Goal: Task Accomplishment & Management: Manage account settings

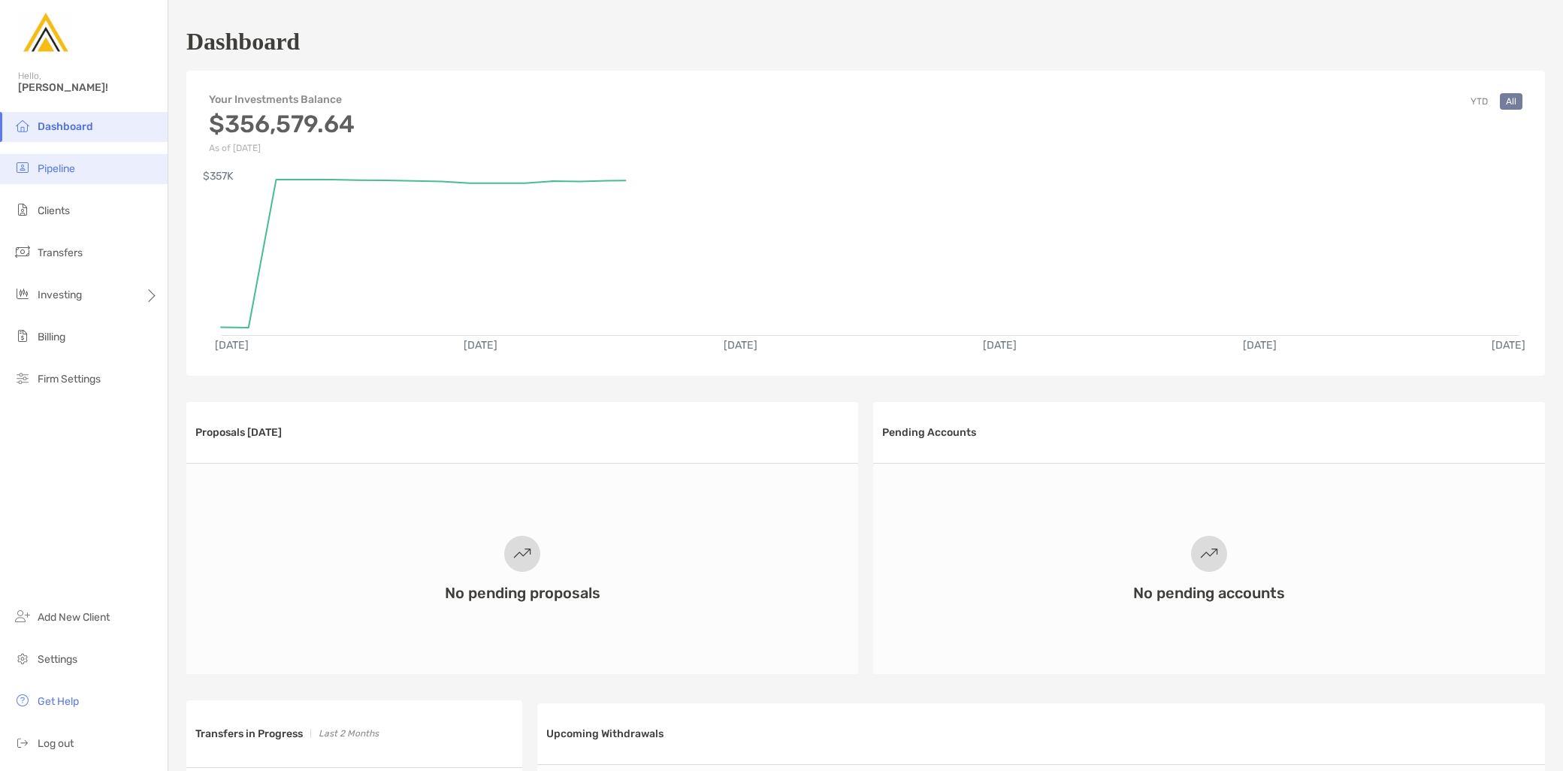
click at [63, 175] on li "Pipeline" at bounding box center [84, 169] width 168 height 30
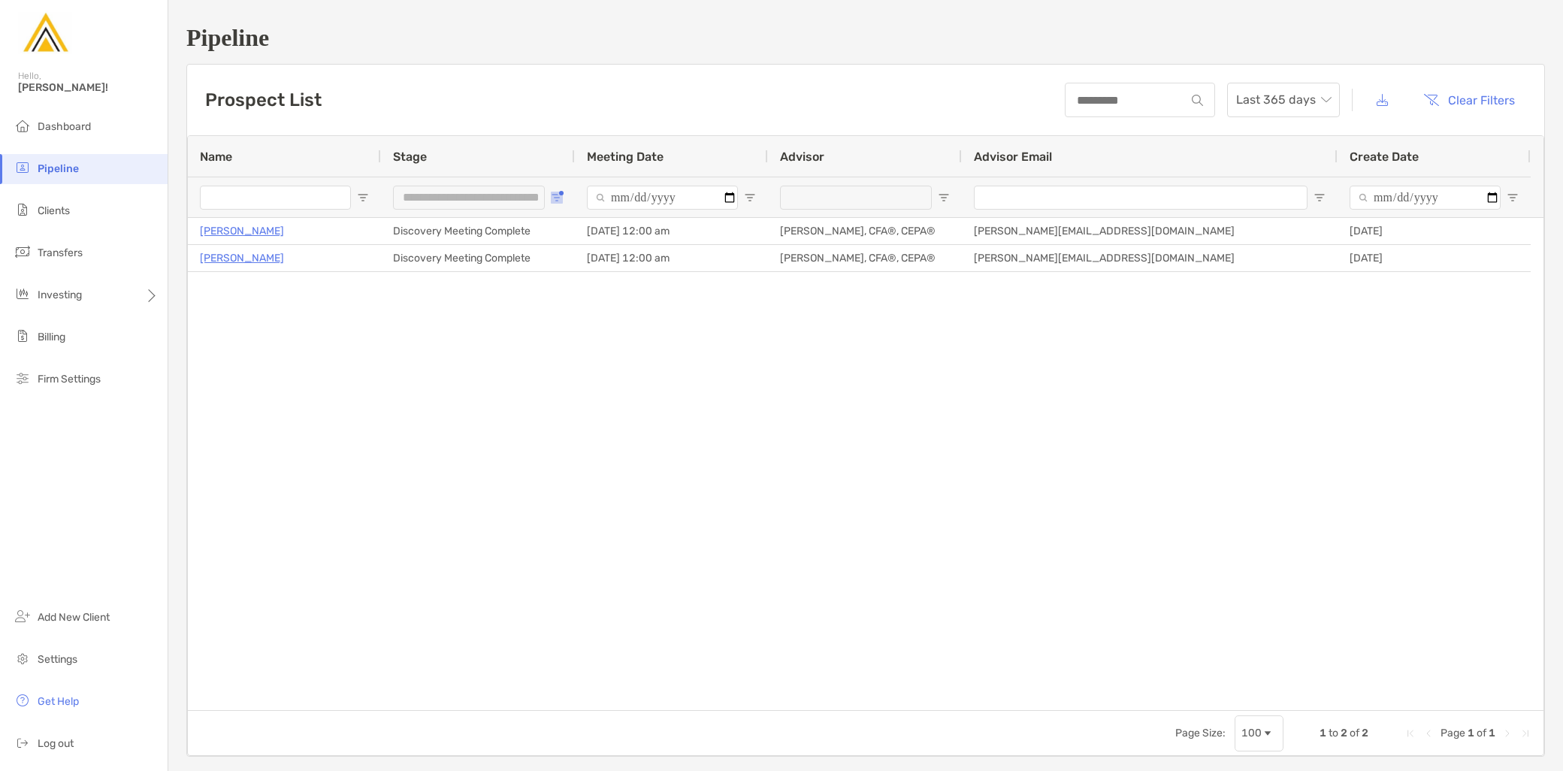
click at [555, 196] on span "Open Filter Menu" at bounding box center [557, 198] width 12 height 12
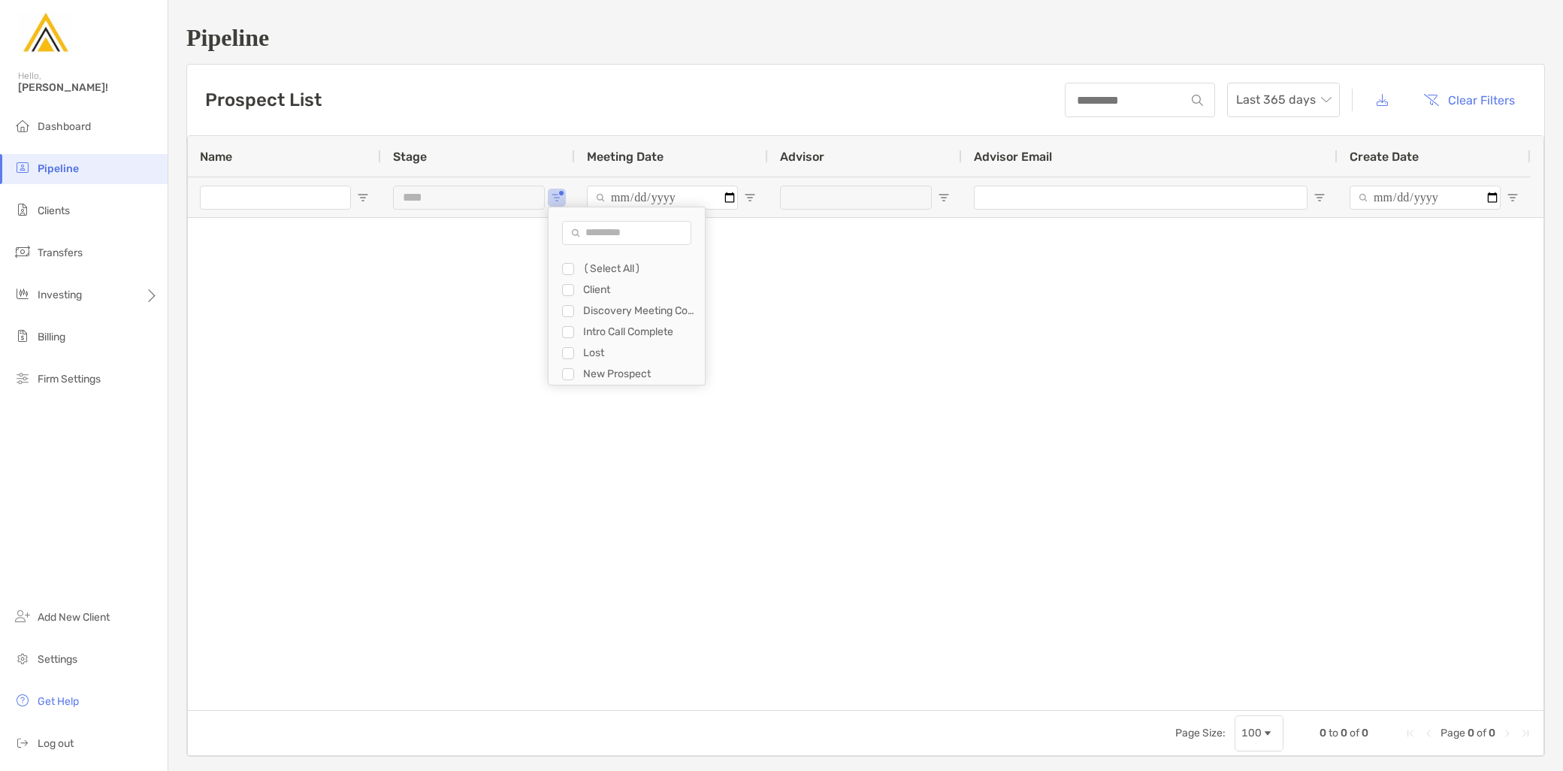
type input "**********"
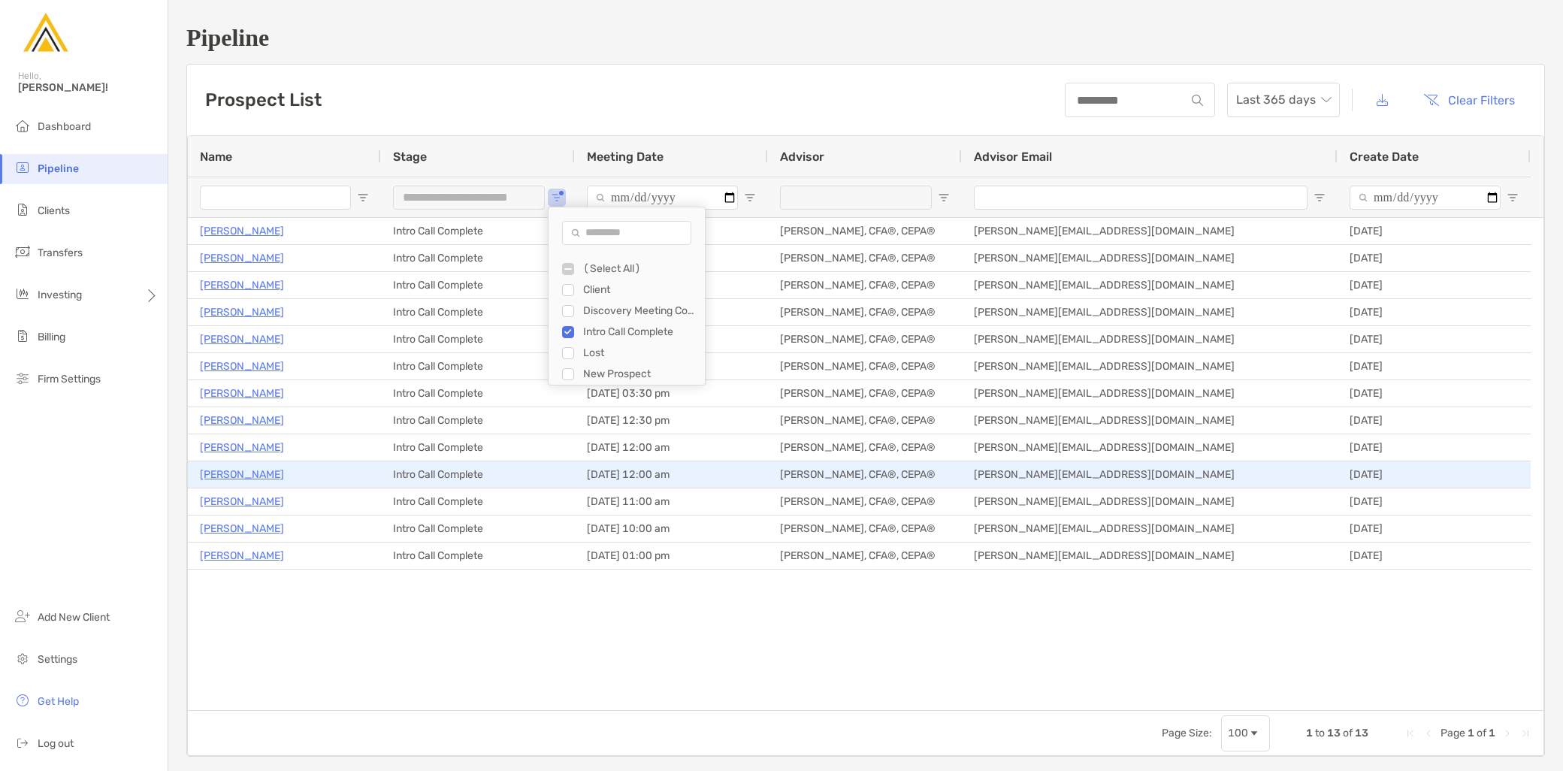
click at [250, 475] on p "[PERSON_NAME]" at bounding box center [242, 474] width 84 height 19
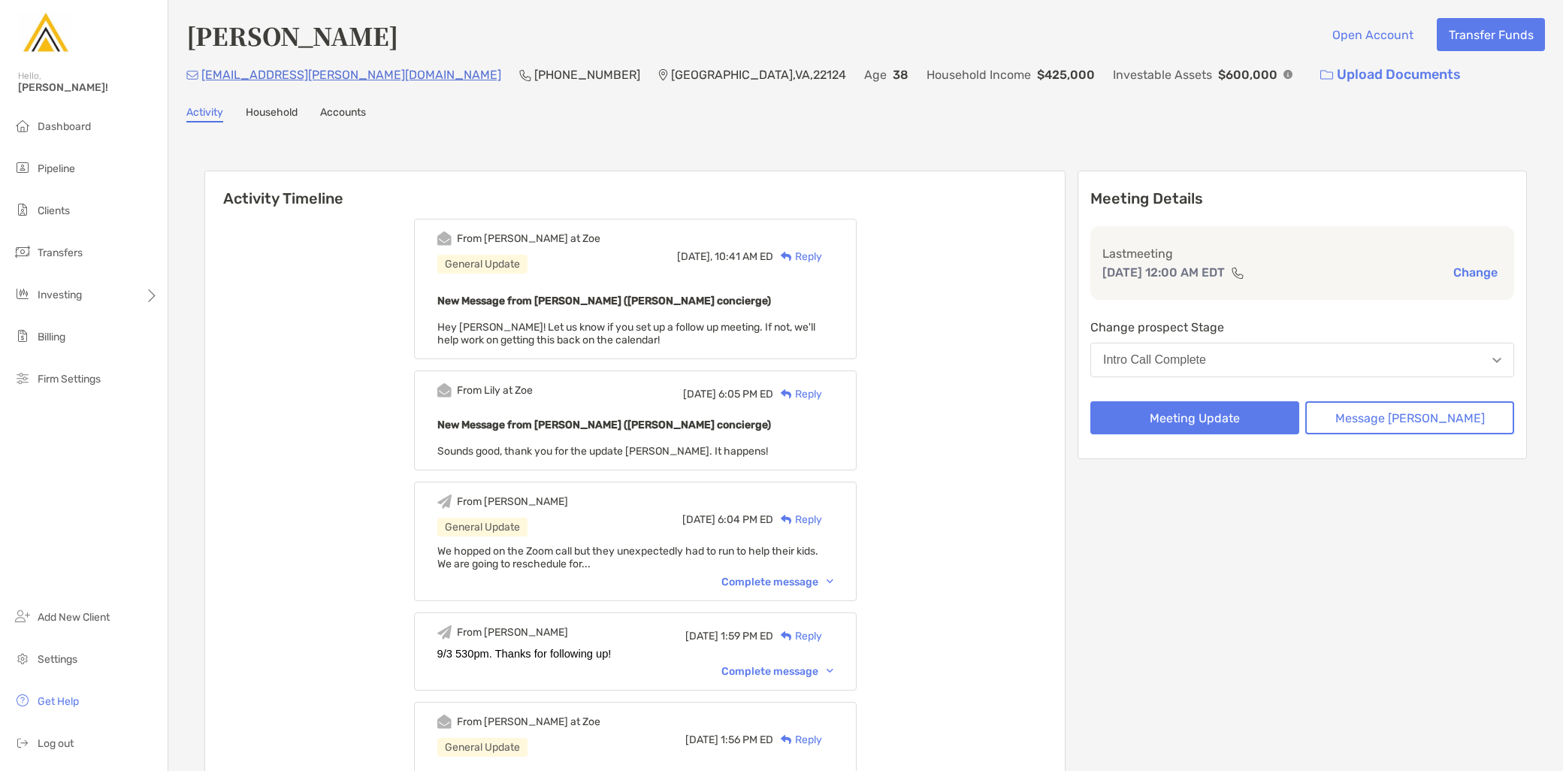
click at [1470, 269] on button "Change" at bounding box center [1475, 273] width 53 height 16
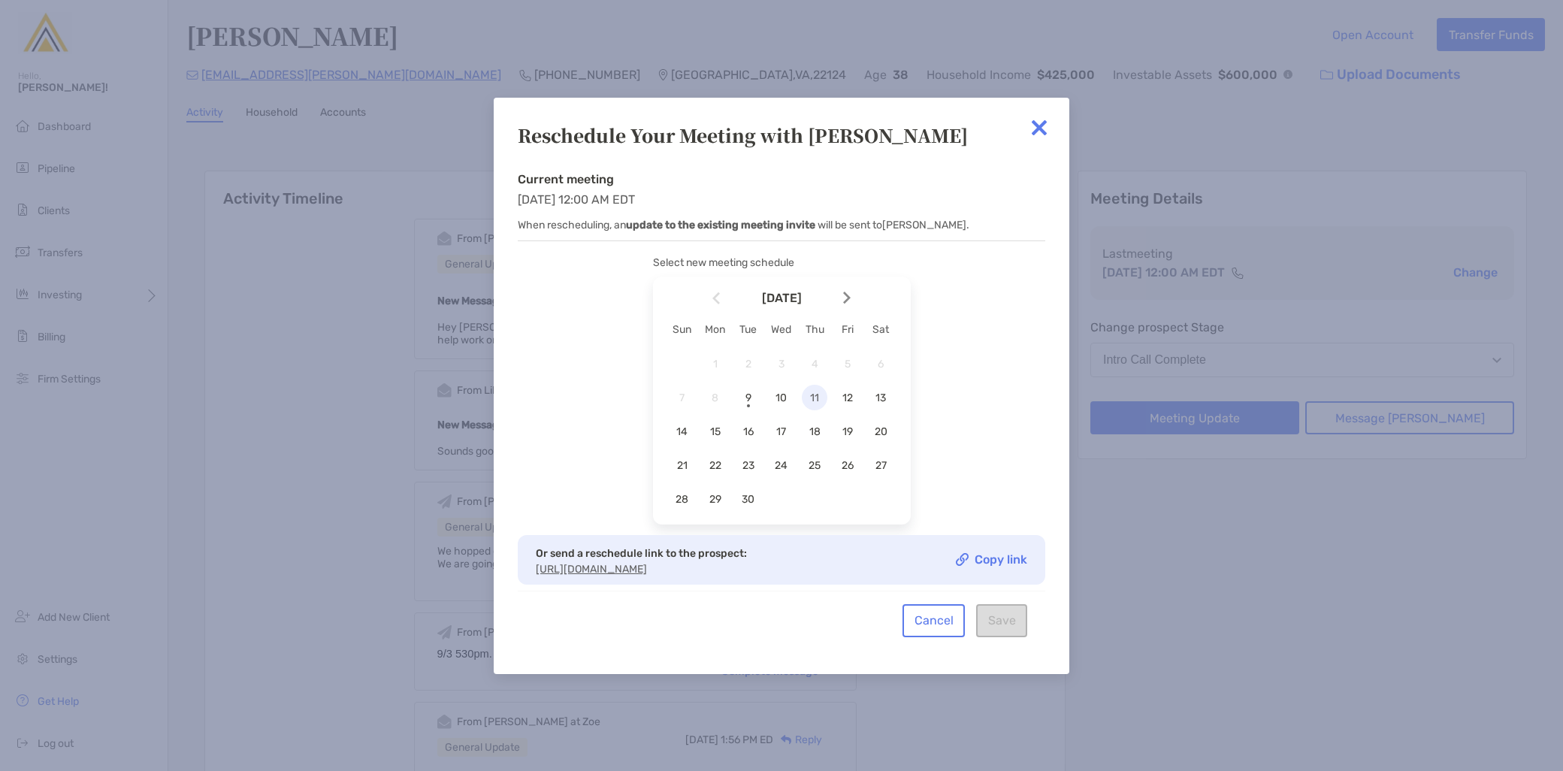
click at [815, 392] on span "11" at bounding box center [815, 398] width 26 height 13
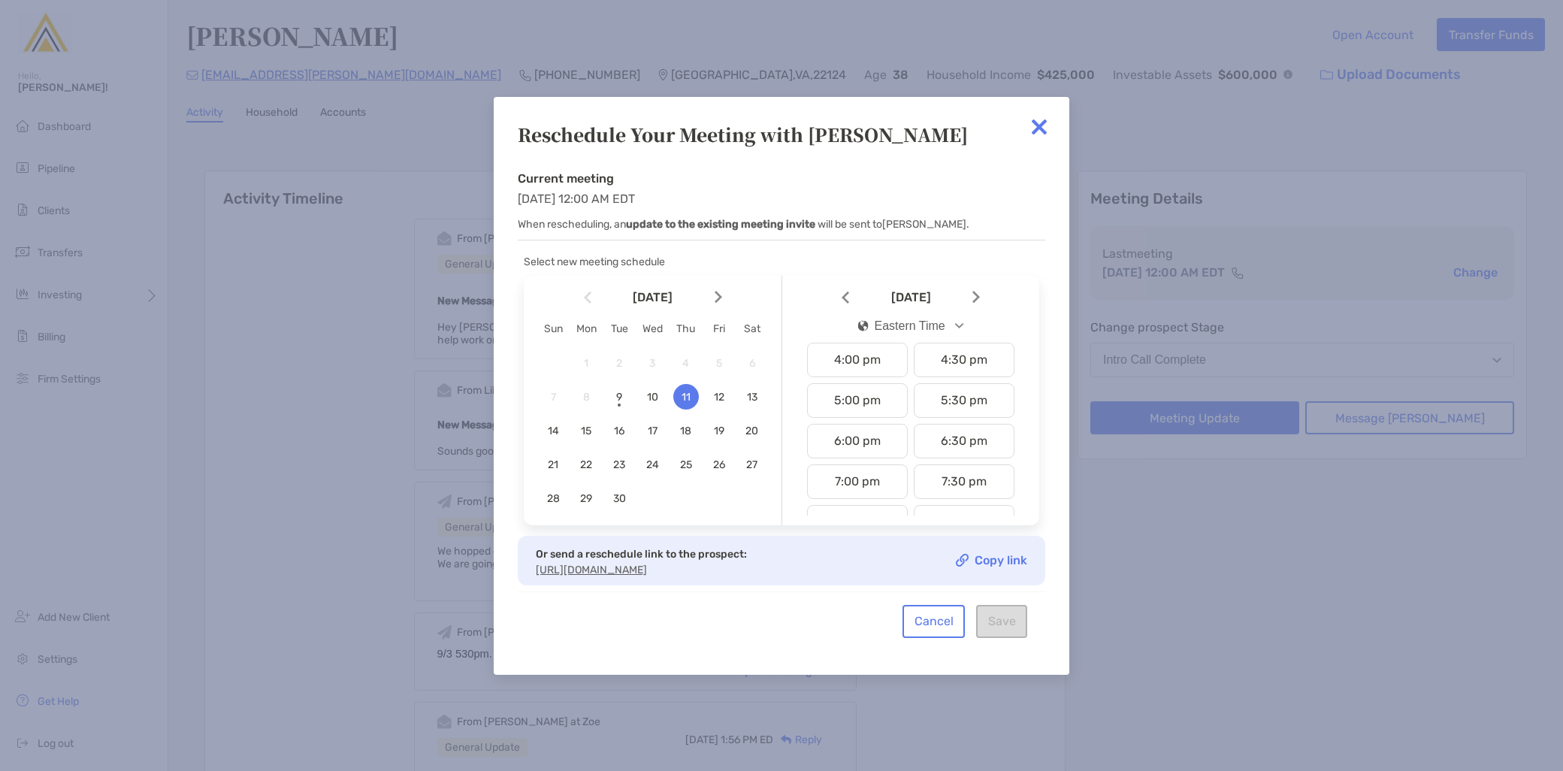
scroll to position [667, 0]
click at [964, 454] on div "7:30 pm" at bounding box center [964, 463] width 101 height 35
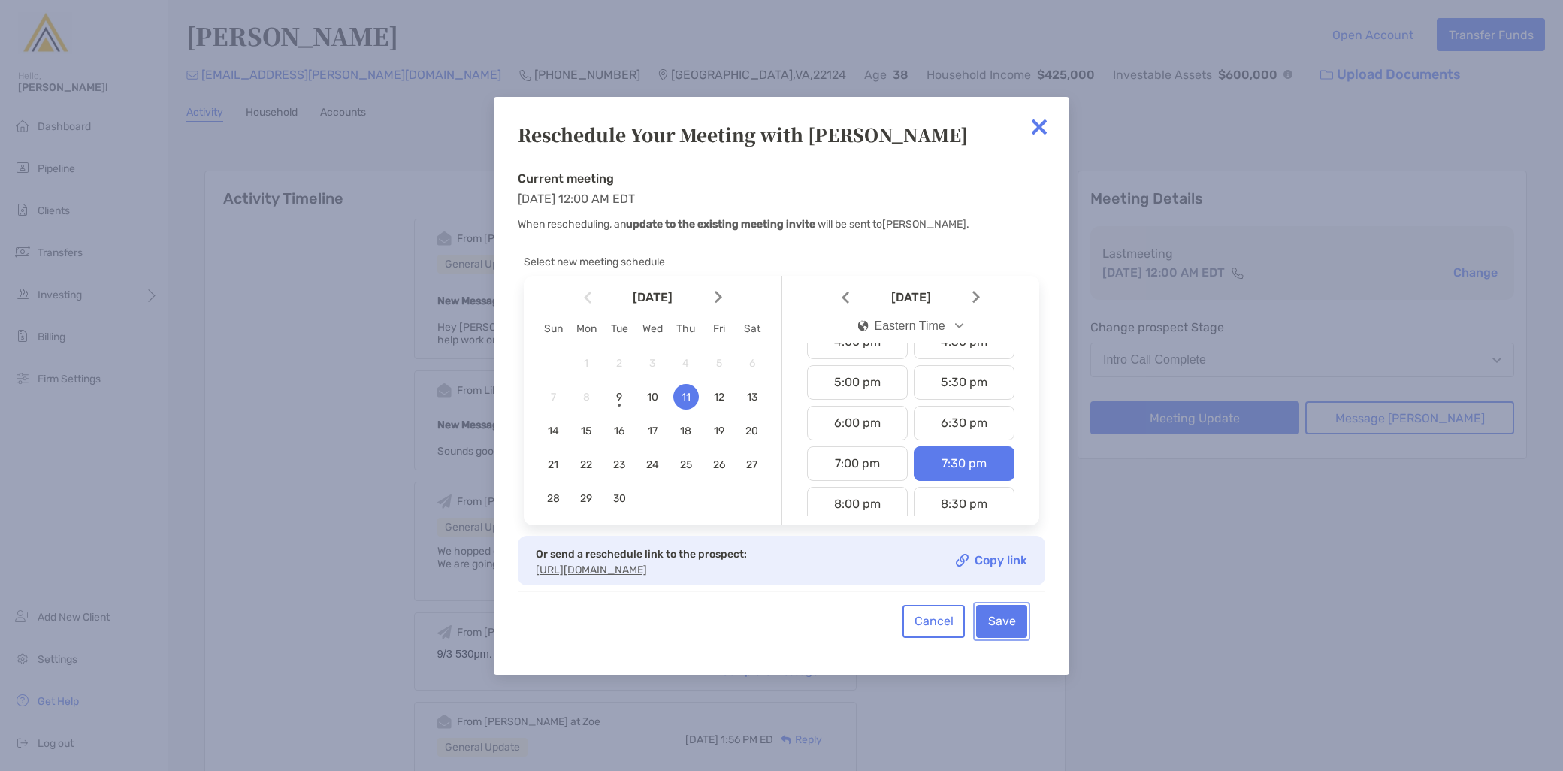
click at [1014, 629] on button "Save" at bounding box center [1001, 621] width 51 height 33
